Goal: Information Seeking & Learning: Compare options

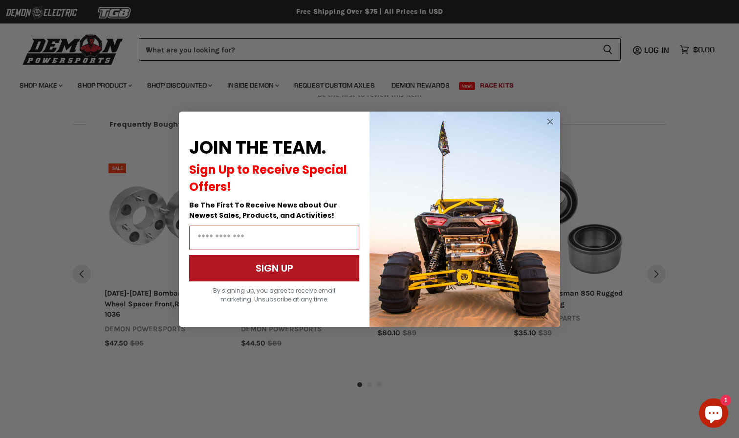
scroll to position [967, 0]
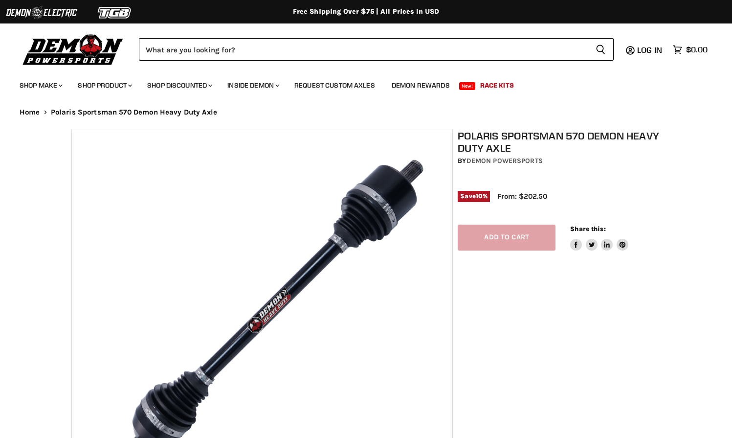
select select "******"
